Goal: Transaction & Acquisition: Download file/media

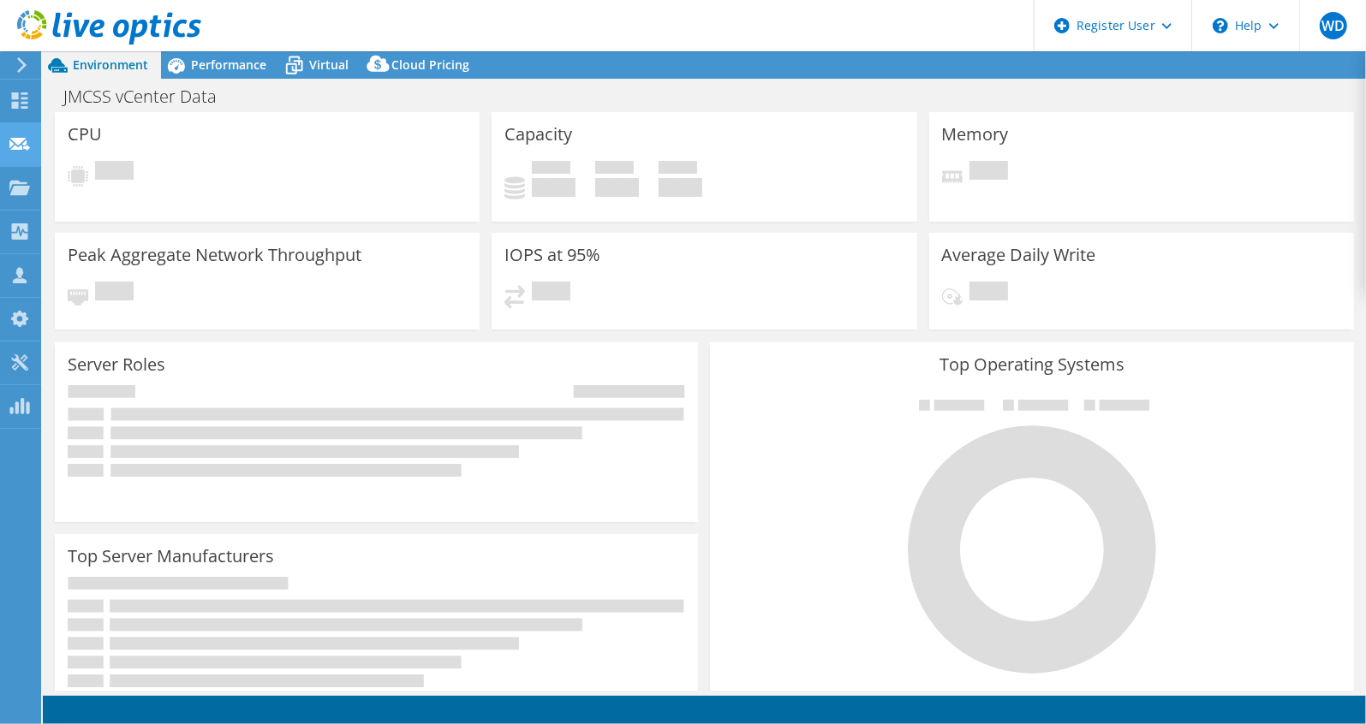
select select "USD"
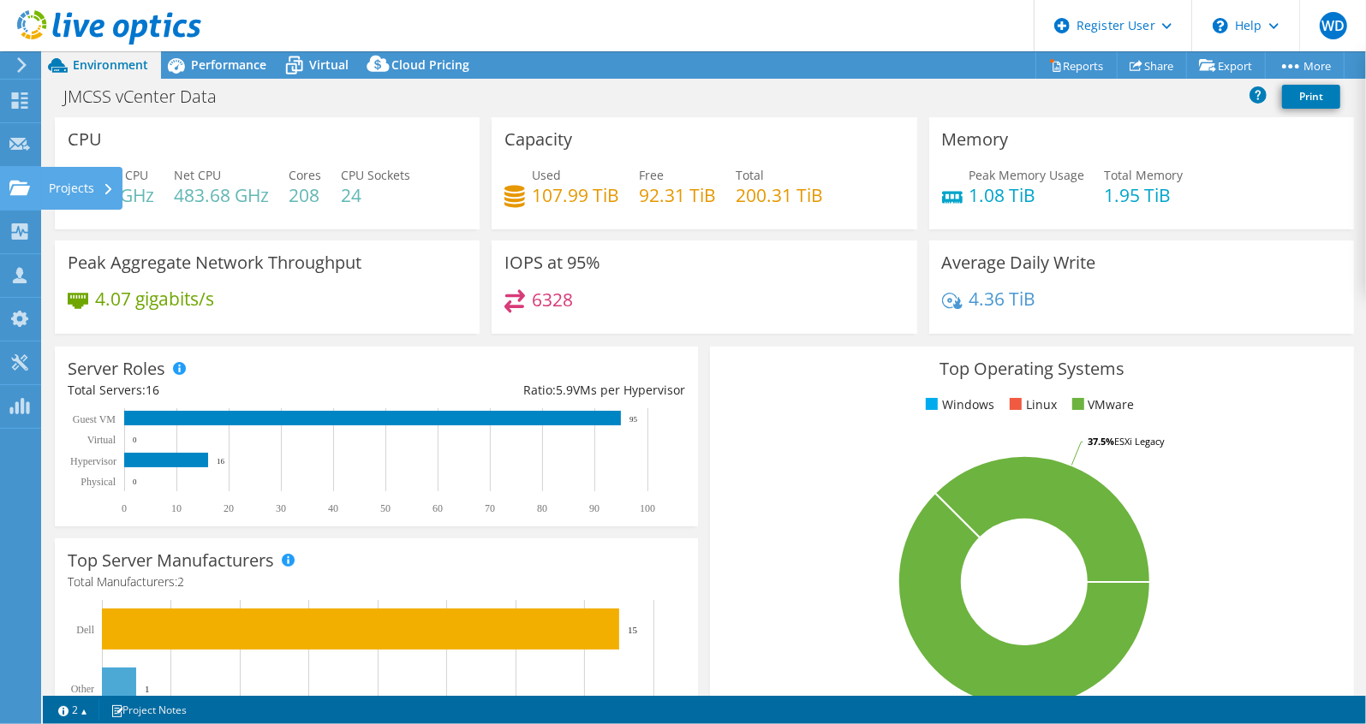
click at [9, 182] on icon at bounding box center [19, 188] width 21 height 16
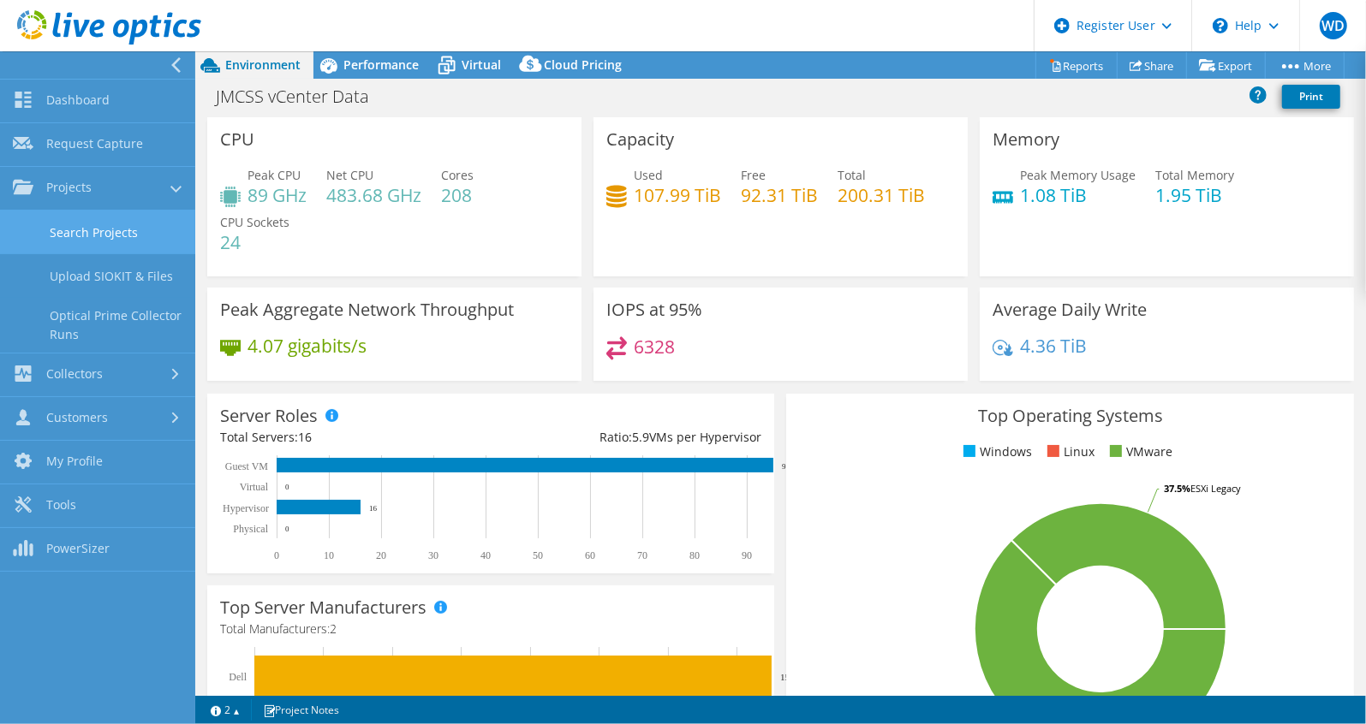
click at [80, 213] on link "Search Projects" at bounding box center [97, 233] width 195 height 44
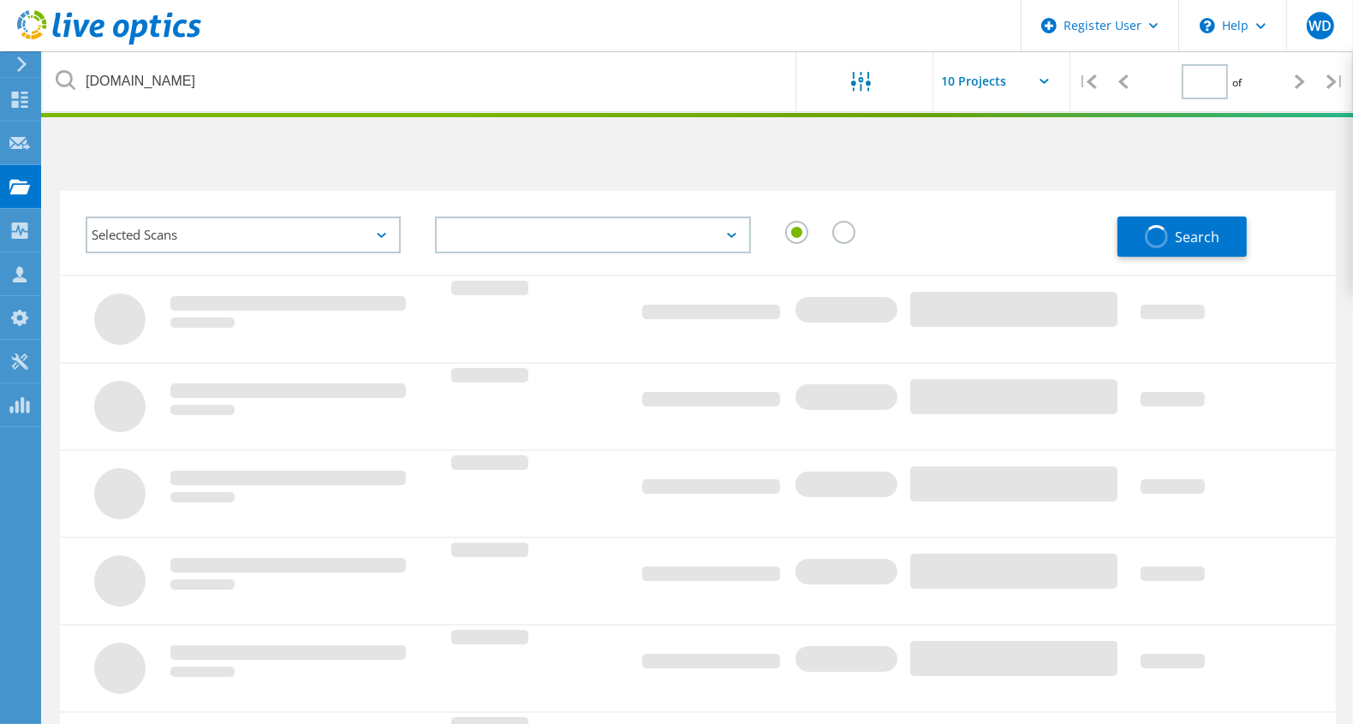
type input "1"
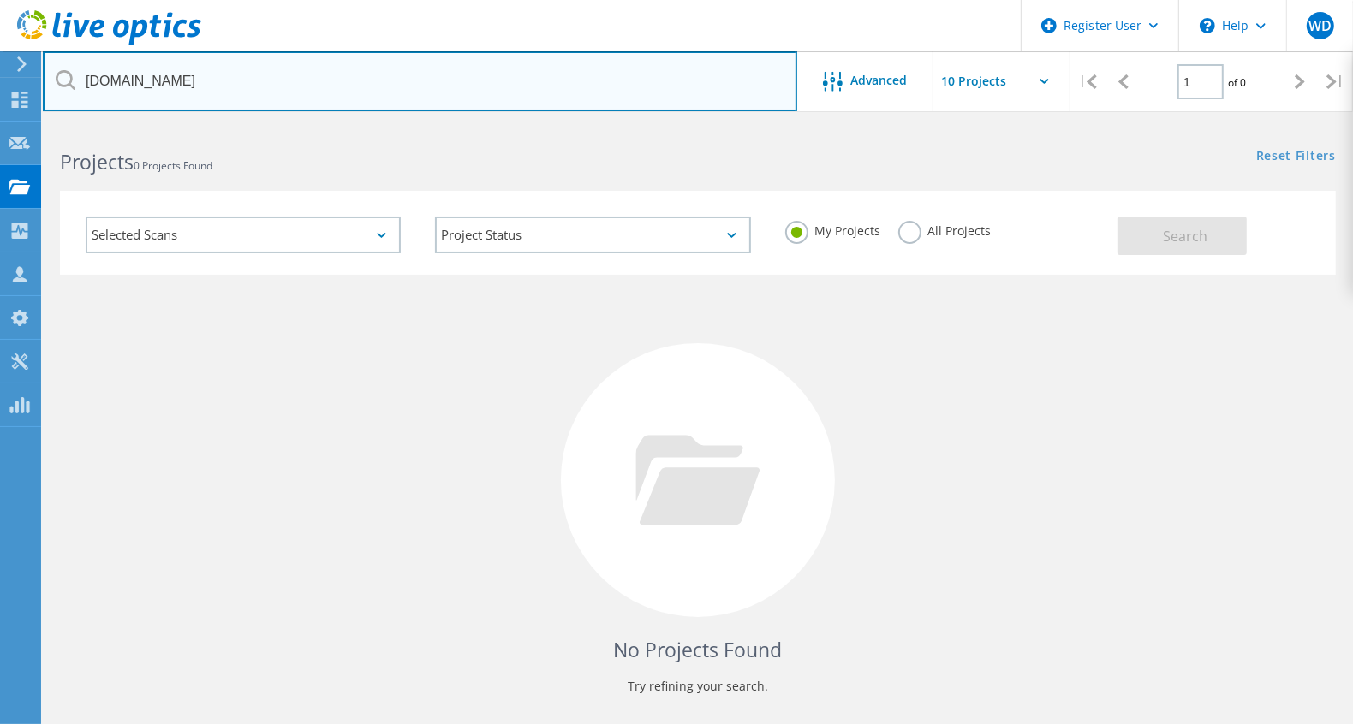
drag, startPoint x: 446, startPoint y: 87, endPoint x: 48, endPoint y: 59, distance: 399.2
click at [48, 59] on input "[DOMAIN_NAME]" at bounding box center [420, 81] width 754 height 60
type input "[DOMAIN_NAME]"
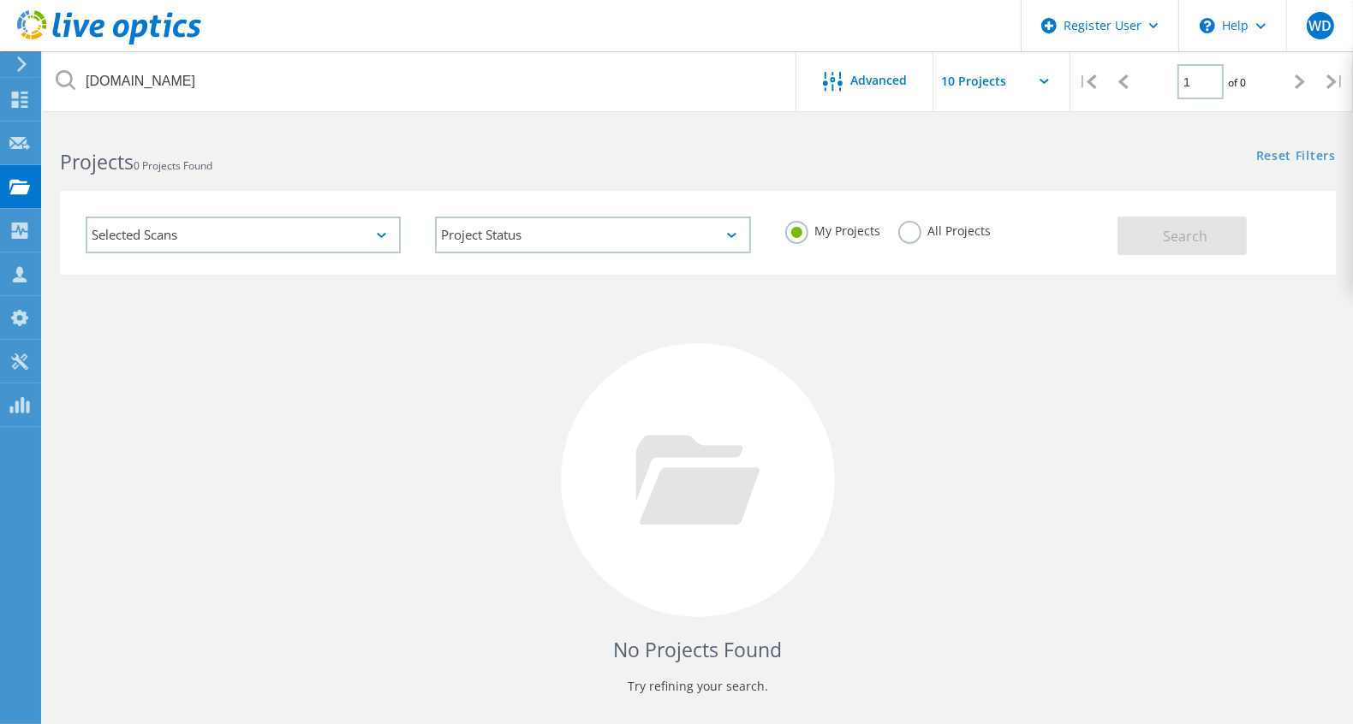
click at [987, 236] on div "My Projects All Projects" at bounding box center [942, 231] width 349 height 63
click at [979, 236] on label "All Projects" at bounding box center [944, 229] width 93 height 16
click at [0, 0] on input "All Projects" at bounding box center [0, 0] width 0 height 0
click at [1166, 235] on span "Search" at bounding box center [1185, 236] width 45 height 19
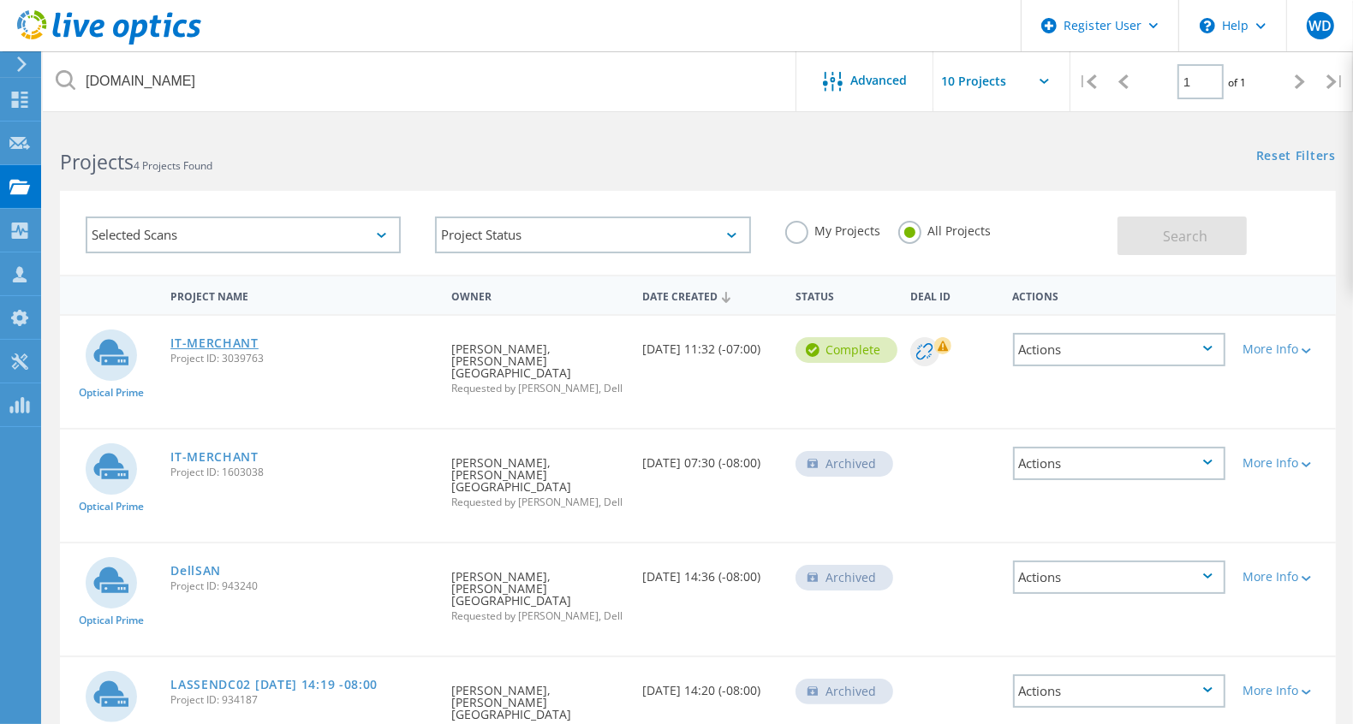
click at [220, 337] on link "IT-MERCHANT" at bounding box center [214, 343] width 88 height 12
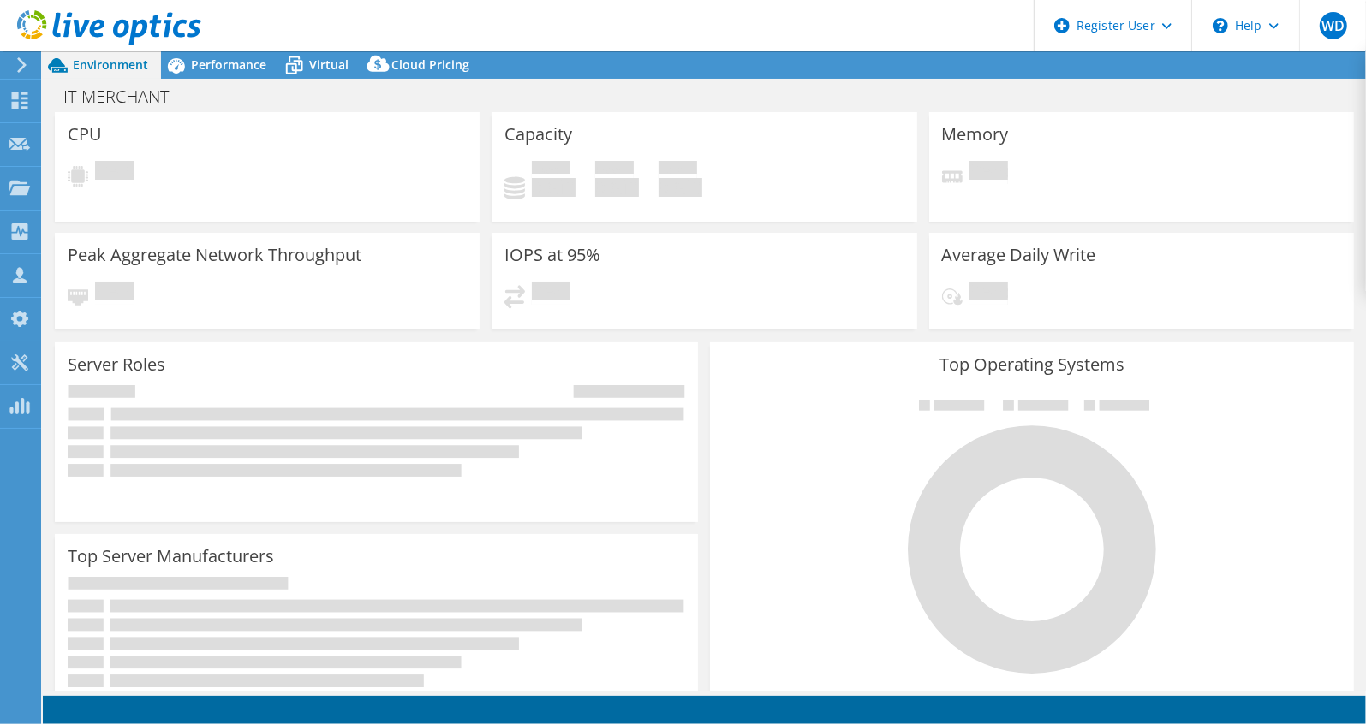
select select "USD"
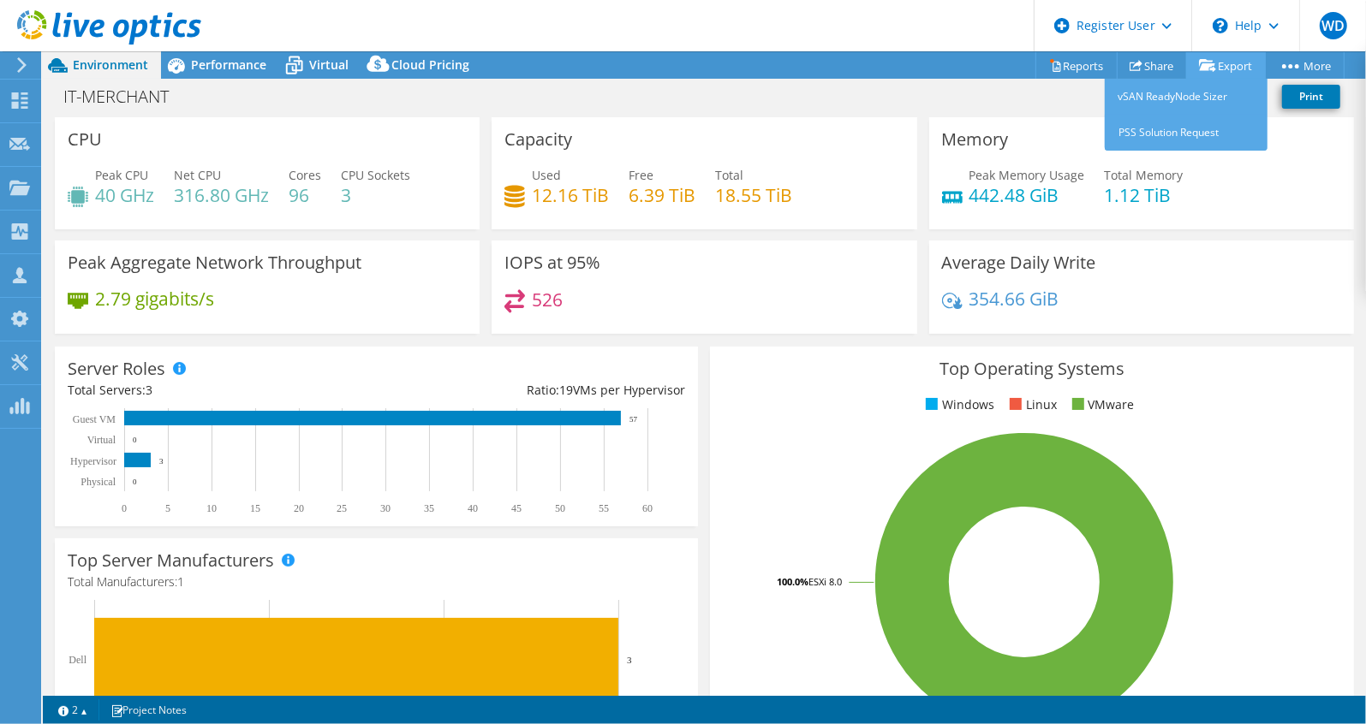
click at [1208, 55] on link "Export" at bounding box center [1226, 65] width 80 height 27
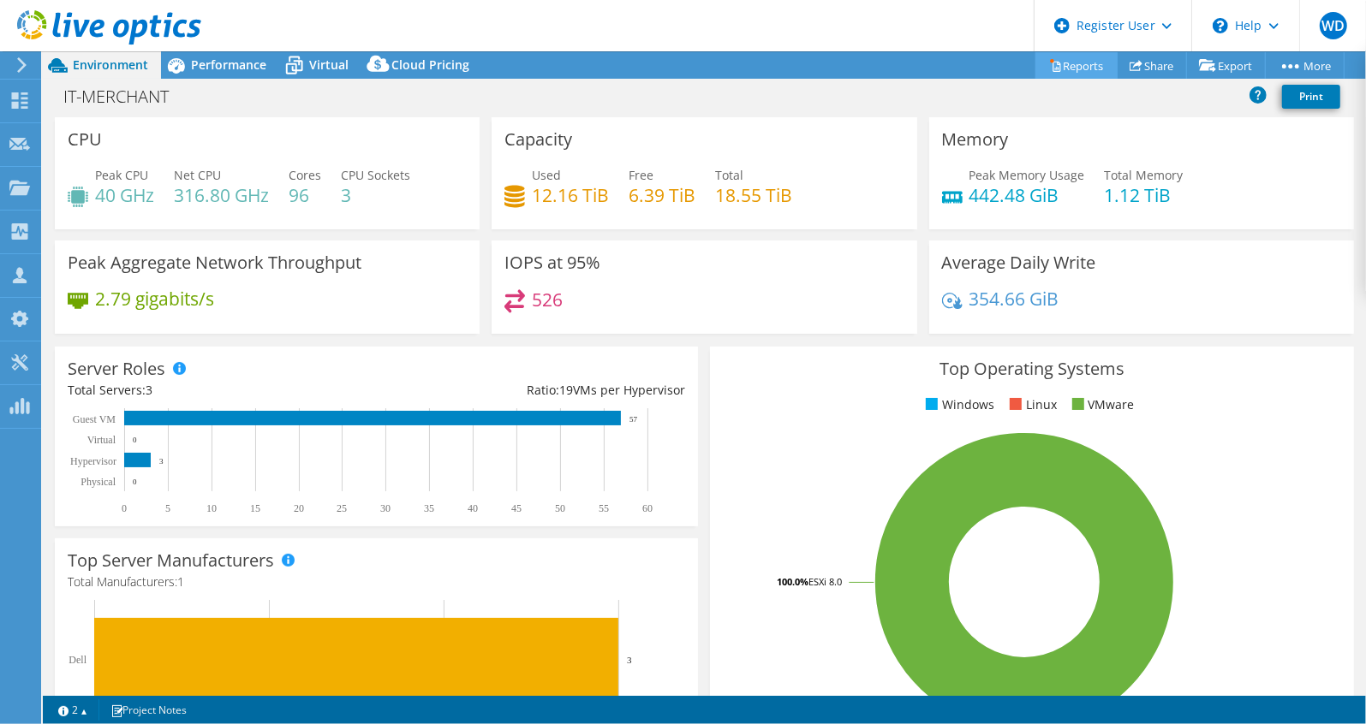
click at [1057, 68] on link "Reports" at bounding box center [1076, 65] width 82 height 27
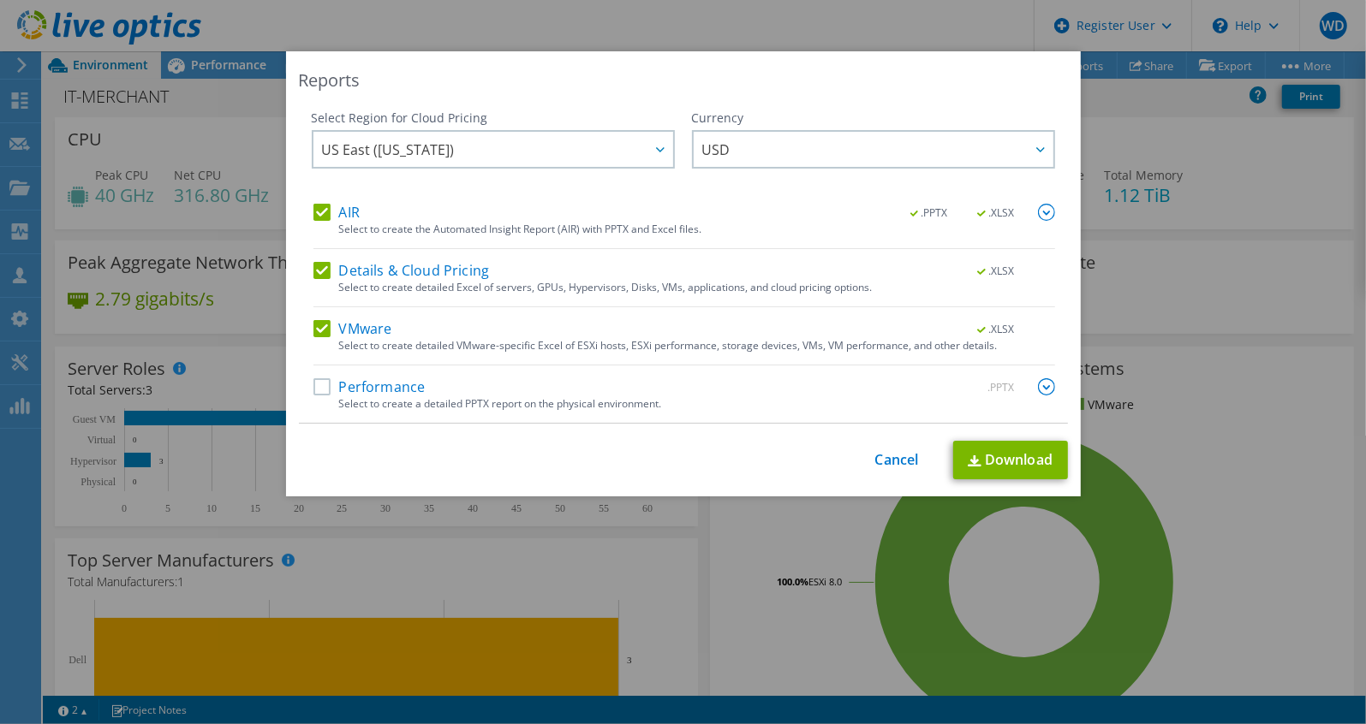
click at [339, 283] on div "Select to create detailed Excel of servers, GPUs, Hypervisors, Disks, VMs, appl…" at bounding box center [697, 288] width 716 height 12
drag, startPoint x: 328, startPoint y: 223, endPoint x: 325, endPoint y: 215, distance: 8.9
click at [326, 216] on div "AIR .PPTX .XLSX Select to create the Automated Insight Report (AIR) with PPTX a…" at bounding box center [684, 226] width 742 height 45
drag, startPoint x: 325, startPoint y: 215, endPoint x: 319, endPoint y: 209, distance: 9.1
click at [319, 209] on label "AIR" at bounding box center [336, 212] width 46 height 17
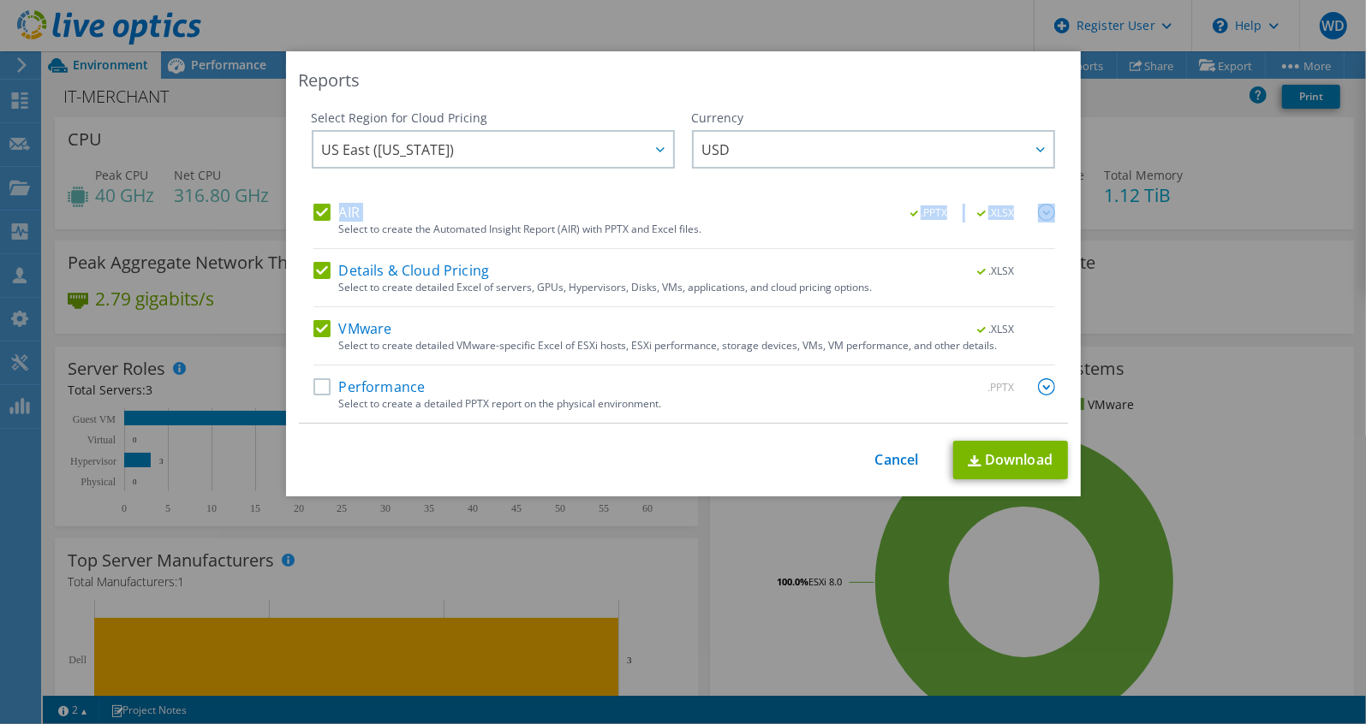
click at [0, 0] on input "AIR" at bounding box center [0, 0] width 0 height 0
click at [324, 271] on label "Details & Cloud Pricing" at bounding box center [401, 270] width 176 height 17
click at [0, 0] on input "Details & Cloud Pricing" at bounding box center [0, 0] width 0 height 0
click at [485, 194] on div "Select Region for Cloud Pricing Asia Pacific (Hong Kong) Asia Pacific (Mumbai) …" at bounding box center [493, 157] width 363 height 94
click at [313, 322] on label "VMware" at bounding box center [352, 328] width 79 height 17
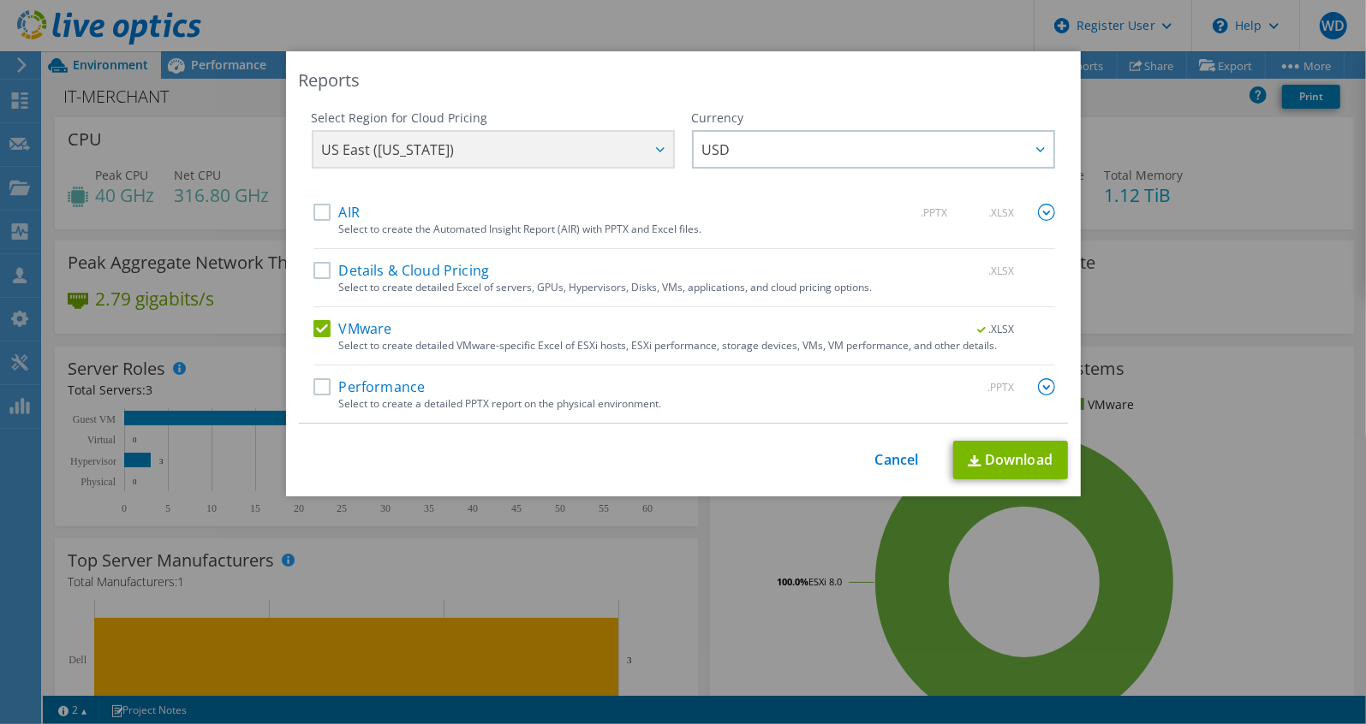
click at [0, 0] on input "VMware" at bounding box center [0, 0] width 0 height 0
click at [313, 325] on label "VMware" at bounding box center [352, 328] width 79 height 17
click at [0, 0] on input "VMware" at bounding box center [0, 0] width 0 height 0
click at [968, 456] on img at bounding box center [975, 461] width 14 height 11
drag, startPoint x: 796, startPoint y: 140, endPoint x: 807, endPoint y: 122, distance: 20.0
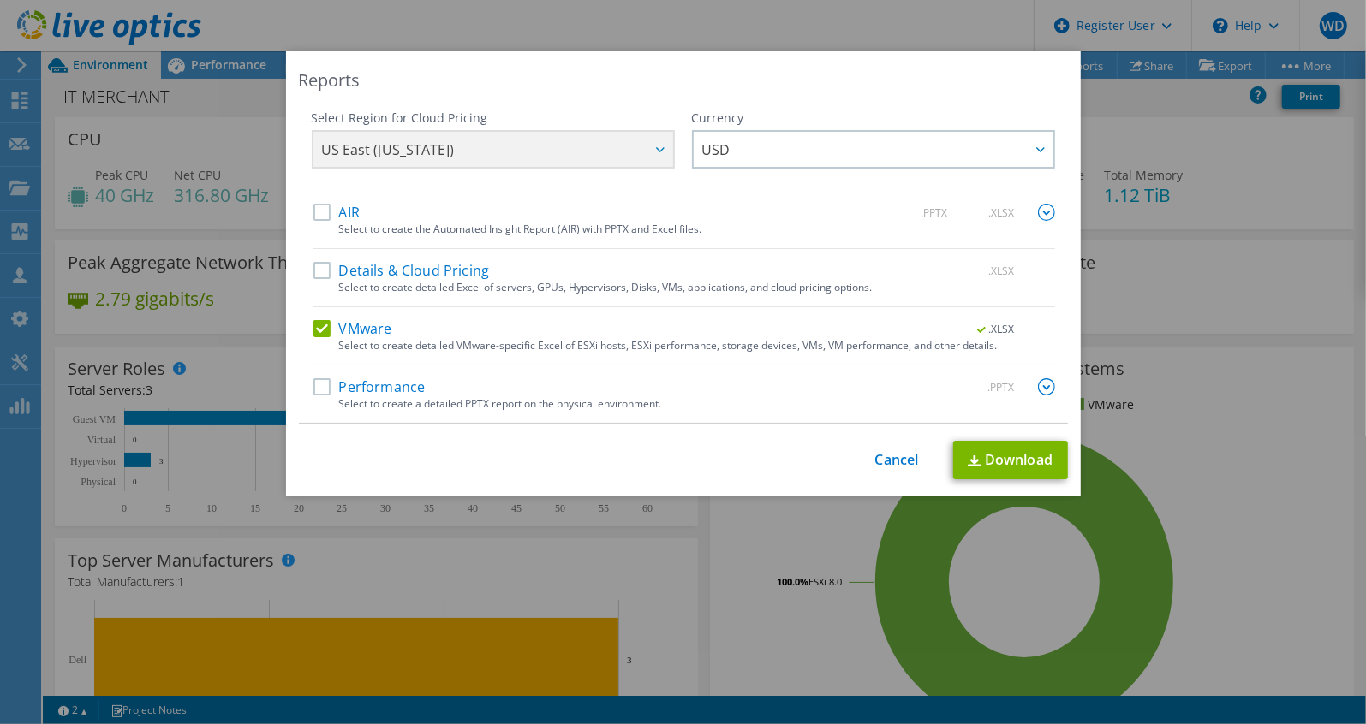
click at [796, 140] on span "USD" at bounding box center [877, 149] width 351 height 35
